Goal: Find specific page/section: Find specific page/section

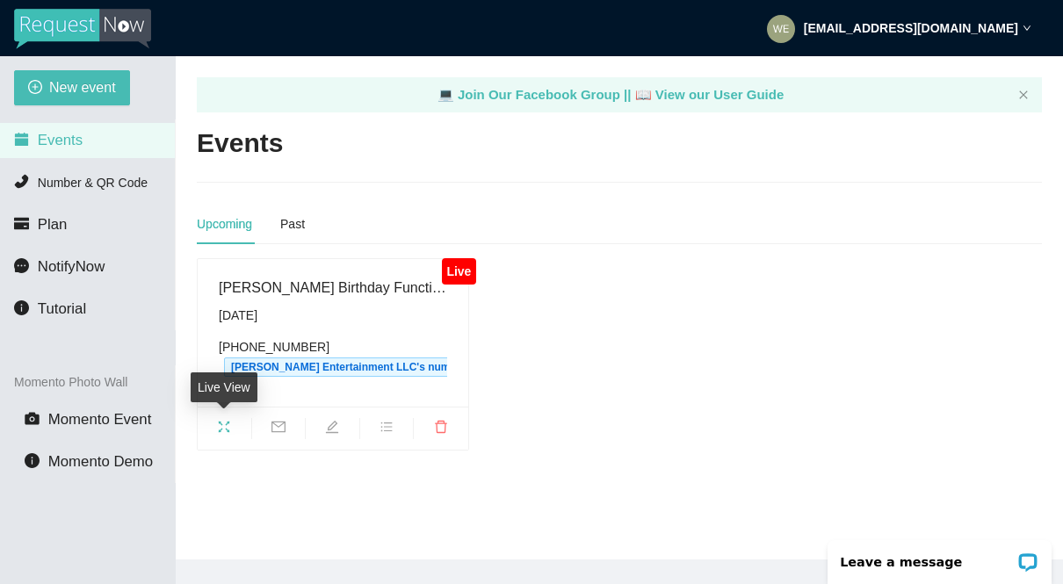
click at [228, 415] on div "Live View" at bounding box center [224, 393] width 67 height 42
click at [228, 428] on icon "fullscreen" at bounding box center [224, 427] width 14 height 14
